Goal: Check status: Check status

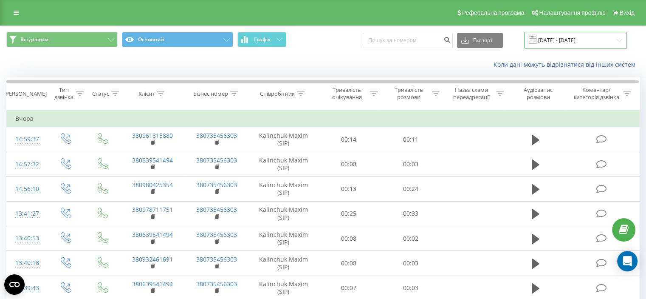
click at [579, 42] on input "18.09.2025 - 18.09.2025" at bounding box center [575, 40] width 103 height 17
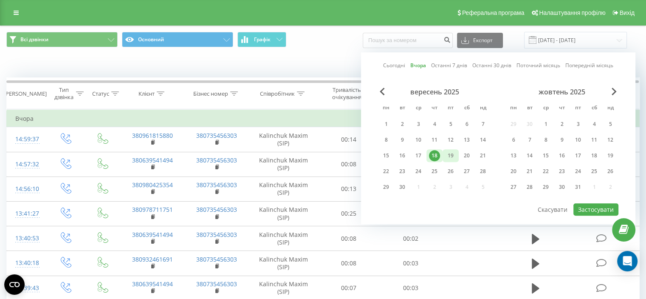
click at [451, 156] on div "19" at bounding box center [450, 155] width 11 height 11
click at [589, 206] on button "Застосувати" at bounding box center [595, 209] width 45 height 12
type input "[DATE] - [DATE]"
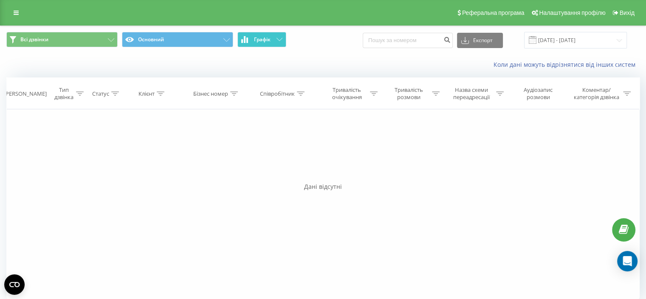
click at [278, 42] on button "Графік" at bounding box center [261, 39] width 49 height 15
